Goal: Information Seeking & Learning: Learn about a topic

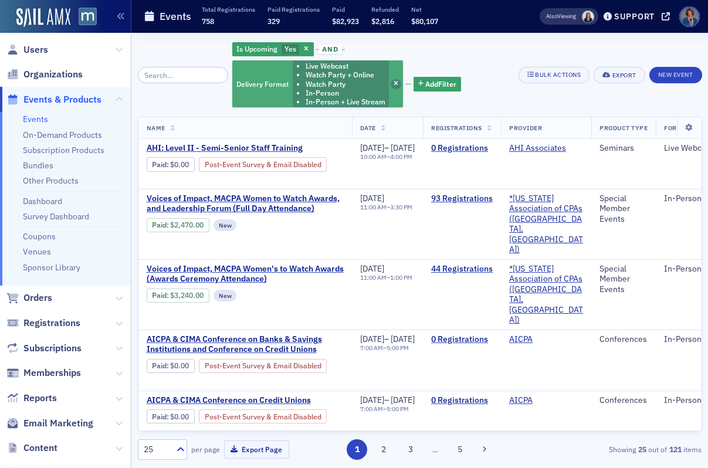
click at [399, 81] on icon "button" at bounding box center [396, 84] width 5 height 6
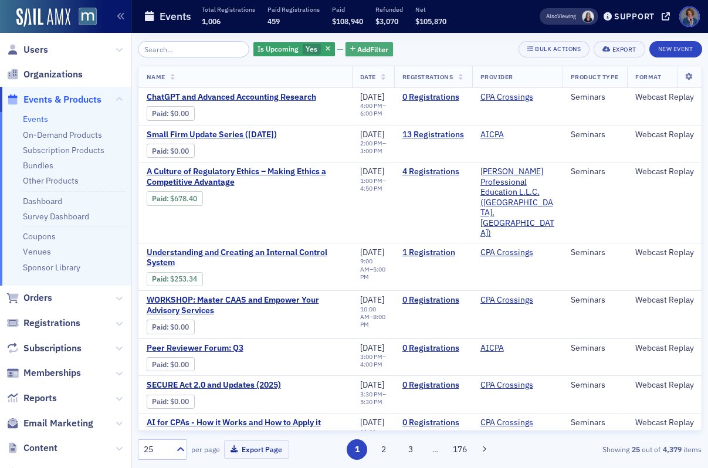
click at [358, 54] on span "Add Filter" at bounding box center [372, 49] width 31 height 11
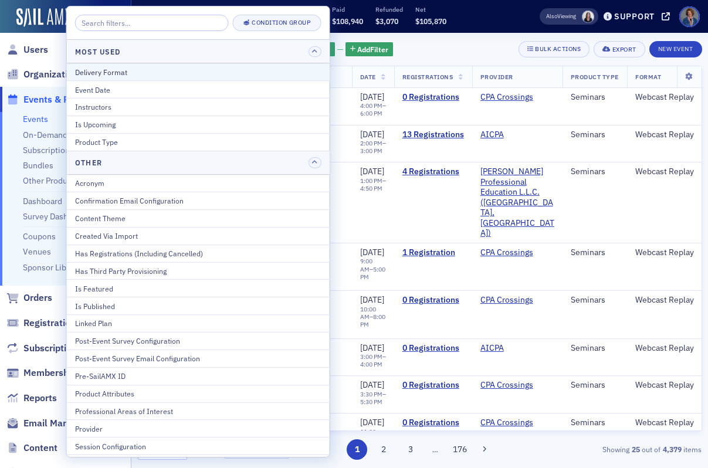
click at [211, 72] on div "Delivery Format" at bounding box center [198, 72] width 247 height 11
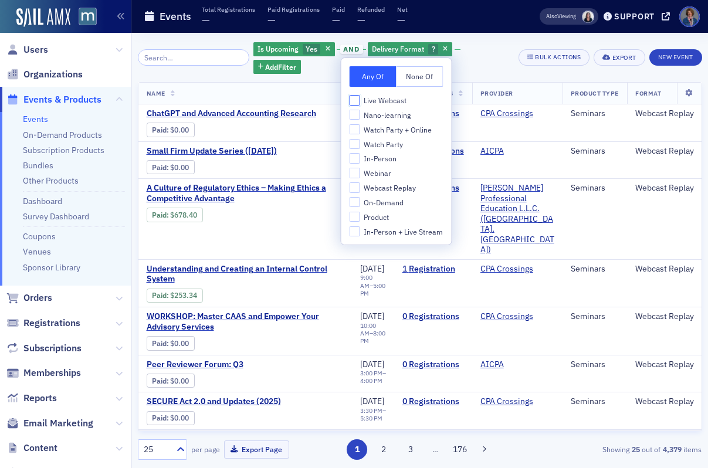
click at [356, 103] on input "Live Webcast" at bounding box center [355, 100] width 11 height 11
checkbox input "true"
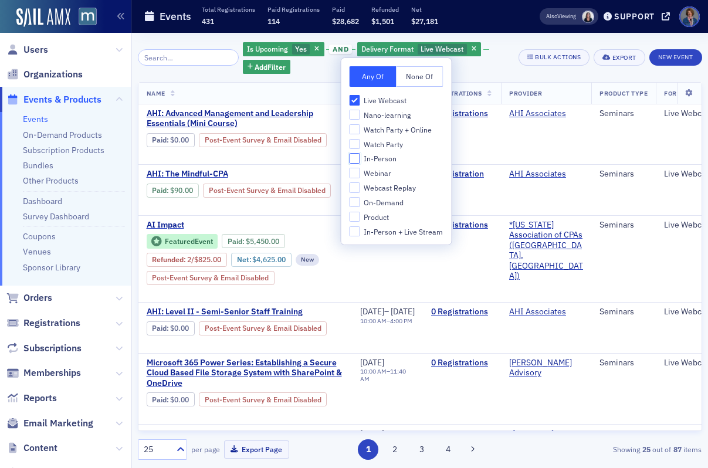
click at [355, 161] on input "In-Person" at bounding box center [355, 158] width 11 height 11
checkbox input "true"
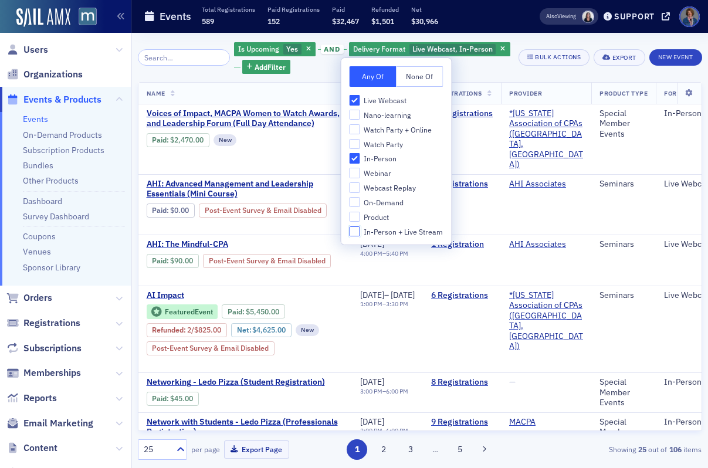
click at [356, 230] on input "In-Person + Live Stream" at bounding box center [355, 232] width 11 height 11
checkbox input "true"
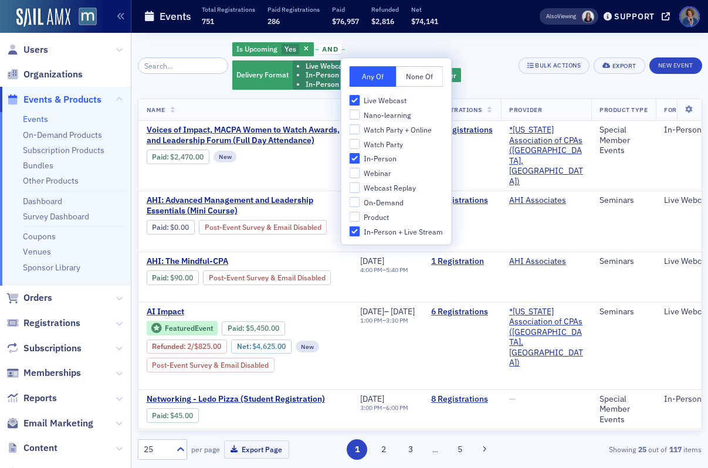
click at [538, 49] on div "Is Upcoming Yes and Delivery Format Live Webcast In-Person In-Person + Live Str…" at bounding box center [420, 65] width 565 height 49
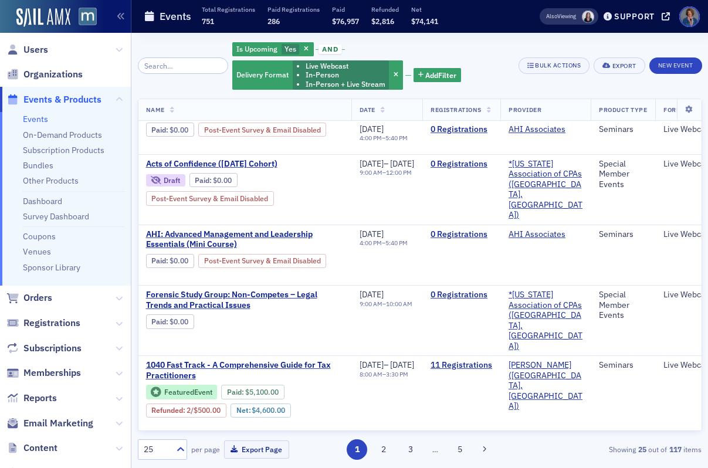
scroll to position [1249, 1]
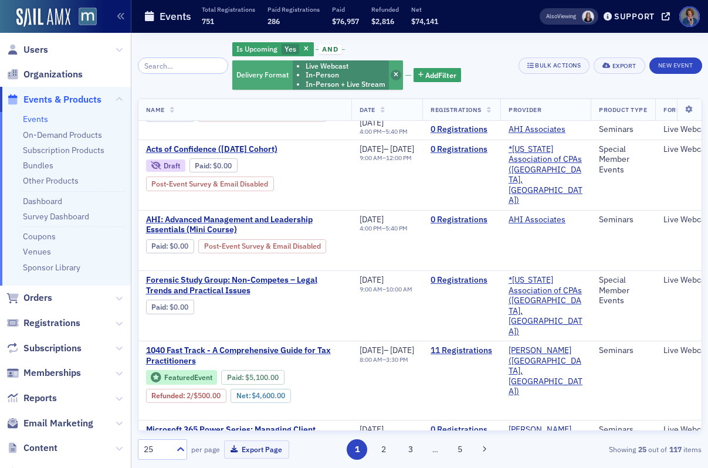
click at [399, 72] on icon "button" at bounding box center [396, 75] width 5 height 6
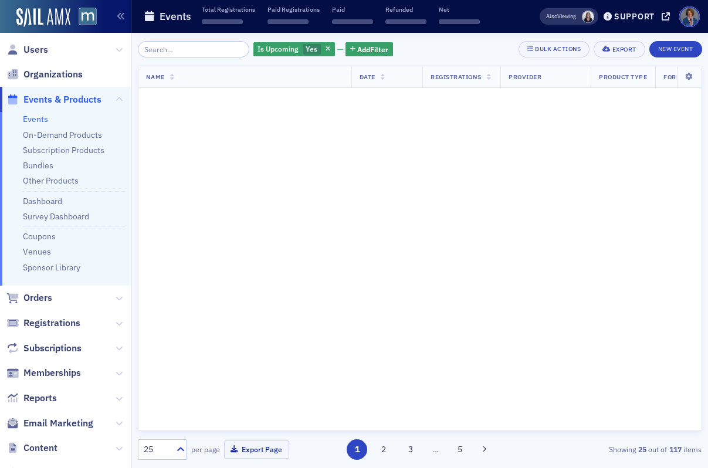
scroll to position [742, 1]
